Goal: Complete application form

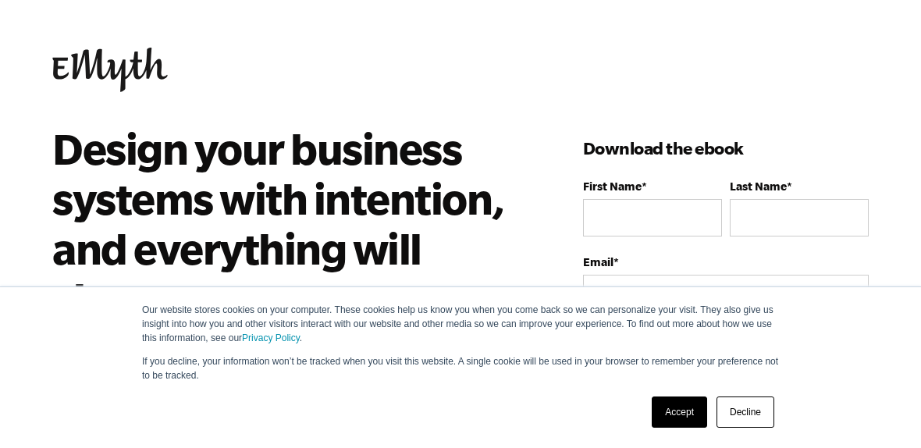
click at [676, 410] on link "Accept" at bounding box center [679, 412] width 55 height 31
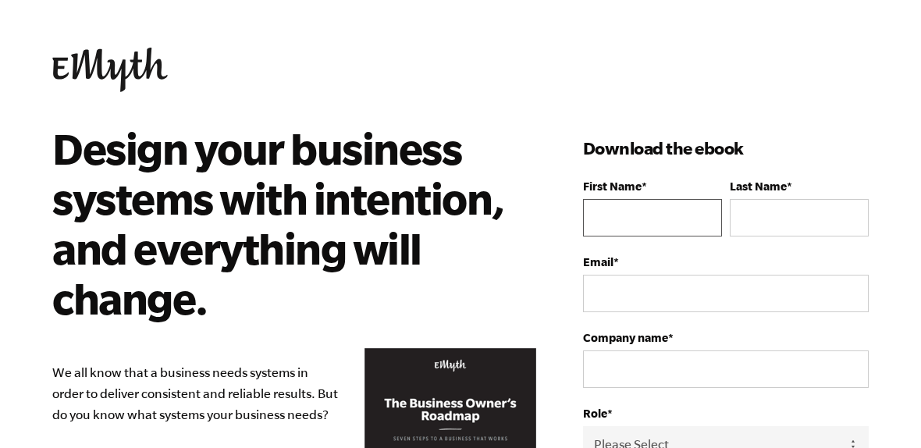
click at [653, 215] on input "First Name *" at bounding box center [652, 217] width 139 height 37
type input "[PERSON_NAME]"
type input "[GEOGRAPHIC_DATA]"
type input "5635908413"
type input "[EMAIL_ADDRESS][DOMAIN_NAME]"
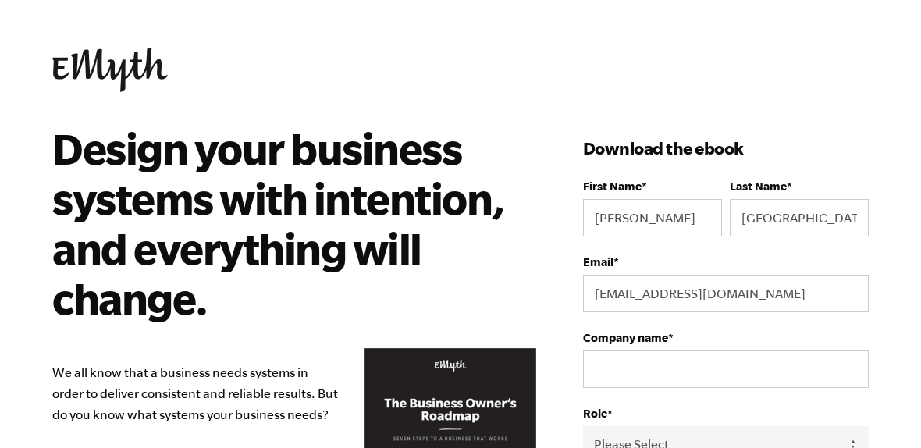
select select
click at [634, 377] on input "Company name *" at bounding box center [726, 369] width 286 height 37
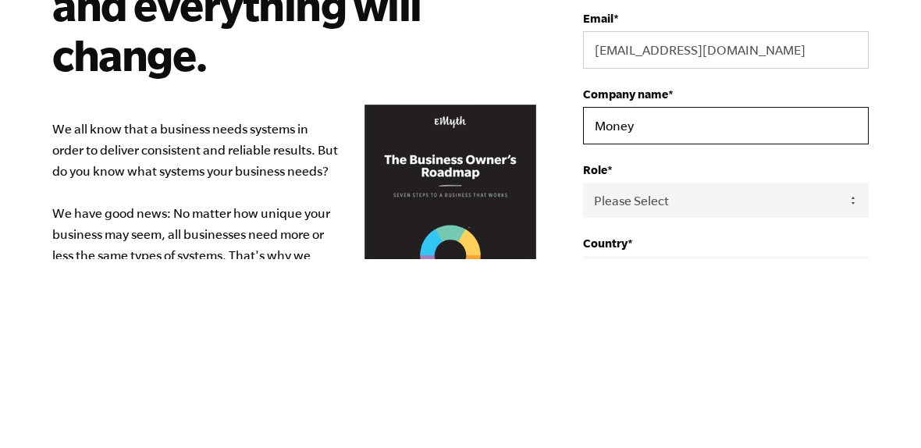
scroll to position [244, 0]
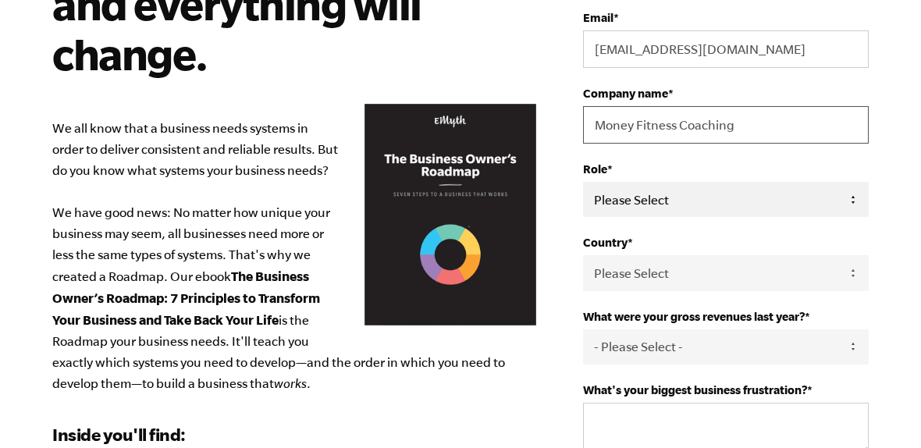
type input "Money Fitness Coaching"
click at [861, 208] on select "Please Select Owner Partner / Co-Owner Executive Employee / Other" at bounding box center [726, 199] width 286 height 35
select select "Owner"
click at [846, 282] on select "Please Select [GEOGRAPHIC_DATA] [GEOGRAPHIC_DATA] [GEOGRAPHIC_DATA] [GEOGRAPHIC…" at bounding box center [726, 272] width 286 height 35
select select "[GEOGRAPHIC_DATA]"
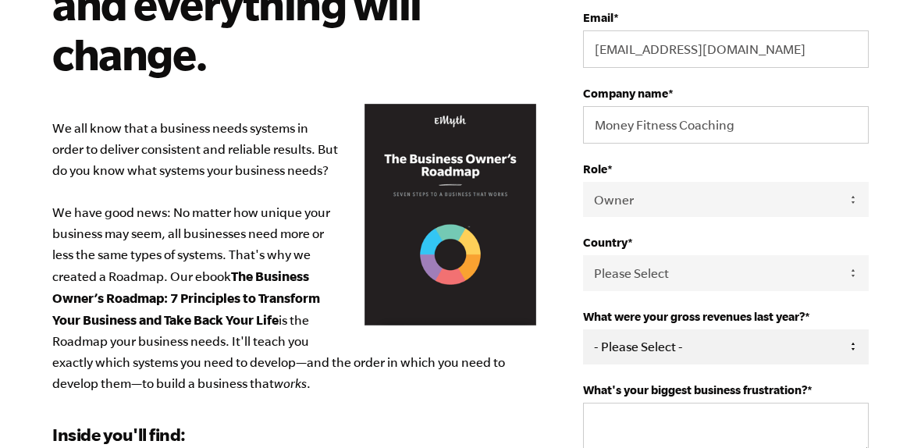
click at [760, 352] on select "- Please Select - 0-75K 76-150K 151-275K 276-500K 501-750K 751-1M 1-2.5M 2.5-5M…" at bounding box center [726, 347] width 286 height 35
click at [841, 356] on select "- Please Select - 0-75K 76-150K 151-275K 276-500K 501-750K 751-1M 1-2.5M 2.5-5M…" at bounding box center [726, 347] width 286 height 35
select select "76-150K"
click at [744, 429] on textarea "What's your biggest business frustration? *" at bounding box center [726, 429] width 286 height 52
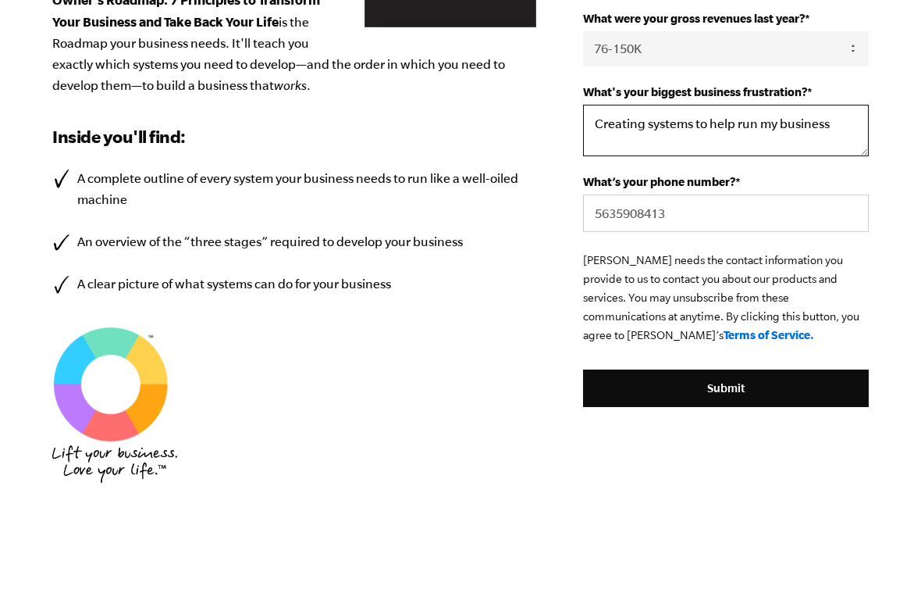
scroll to position [495, 0]
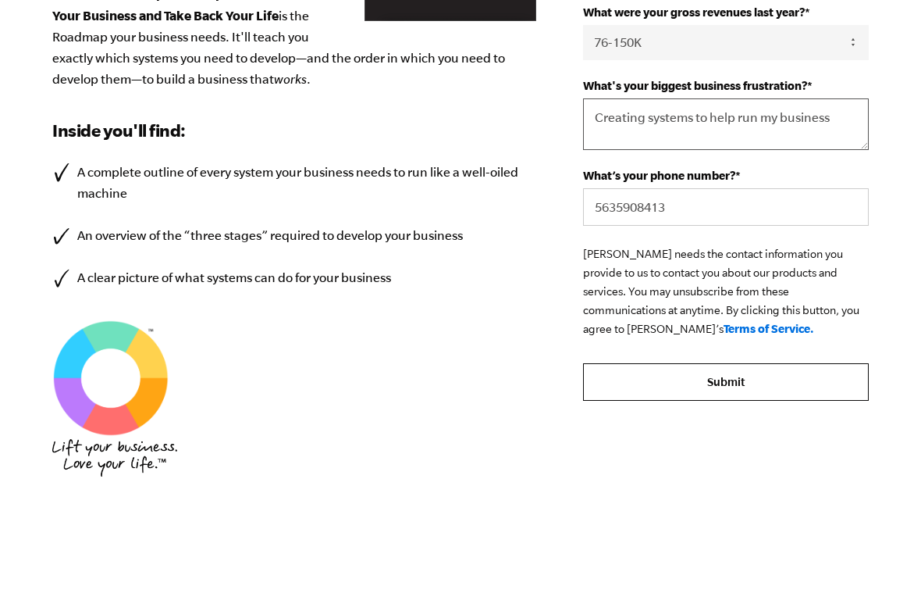
type textarea "Creating systems to help run my business"
click at [724, 417] on input "Submit" at bounding box center [726, 435] width 286 height 37
